Goal: Information Seeking & Learning: Learn about a topic

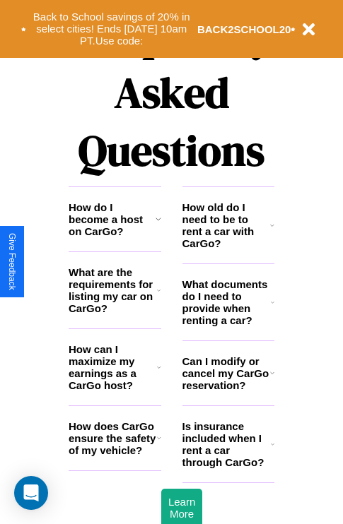
scroll to position [1713, 0]
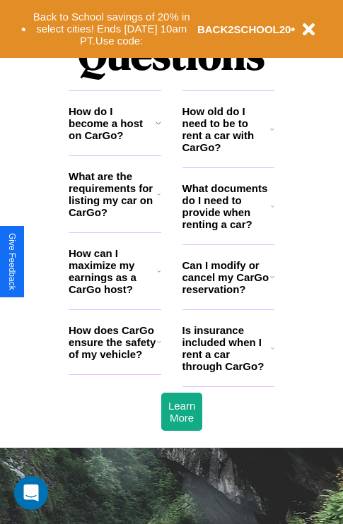
click at [115, 141] on h3 "How do I become a host on CarGo?" at bounding box center [112, 123] width 87 height 36
click at [158, 129] on icon at bounding box center [159, 122] width 6 height 11
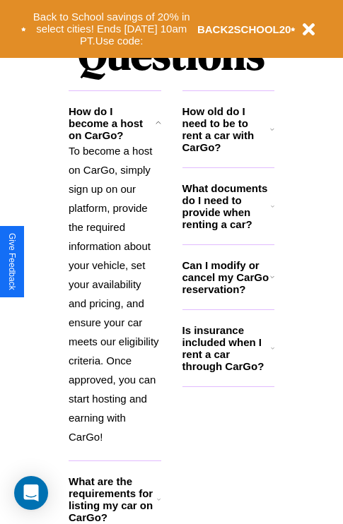
click at [228, 295] on h3 "Can I modify or cancel my CarGo reservation?" at bounding box center [226, 277] width 88 height 36
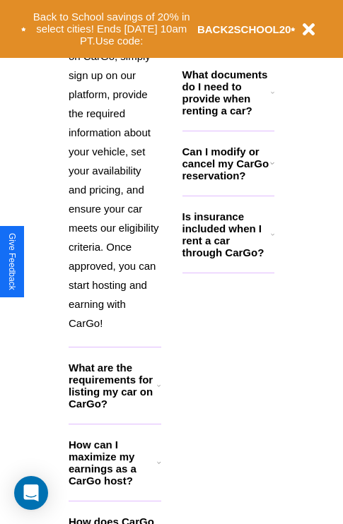
click at [115, 486] on h3 "How can I maximize my earnings as a CarGo host?" at bounding box center [113, 463] width 88 height 48
